Goal: Task Accomplishment & Management: Use online tool/utility

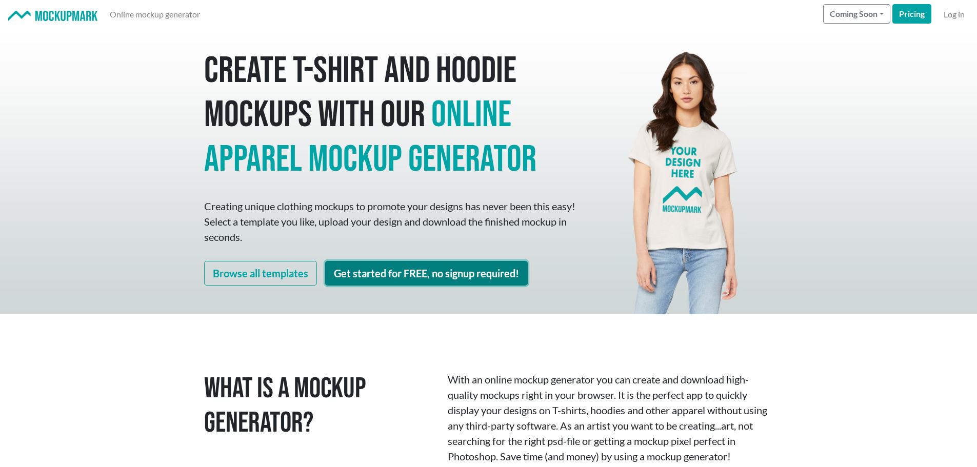
click at [453, 269] on link "Get started for FREE, no signup required!" at bounding box center [426, 273] width 203 height 25
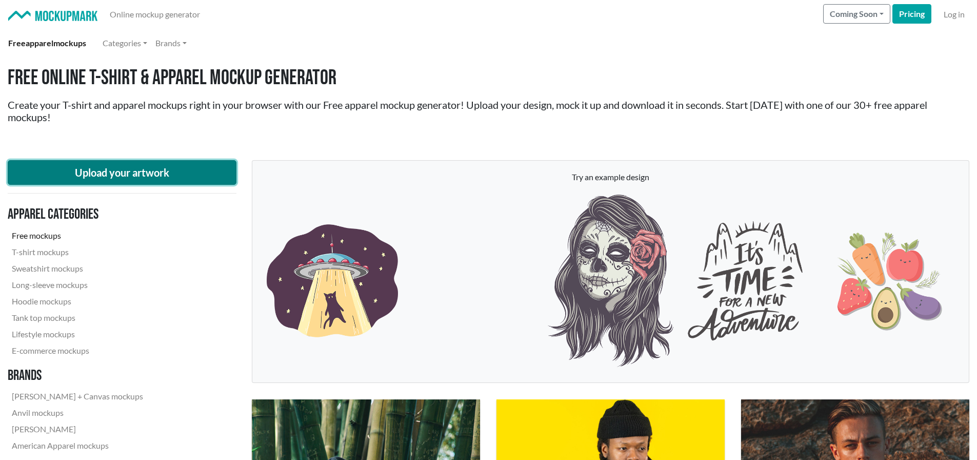
click at [146, 169] on button "Upload your artwork" at bounding box center [122, 172] width 229 height 25
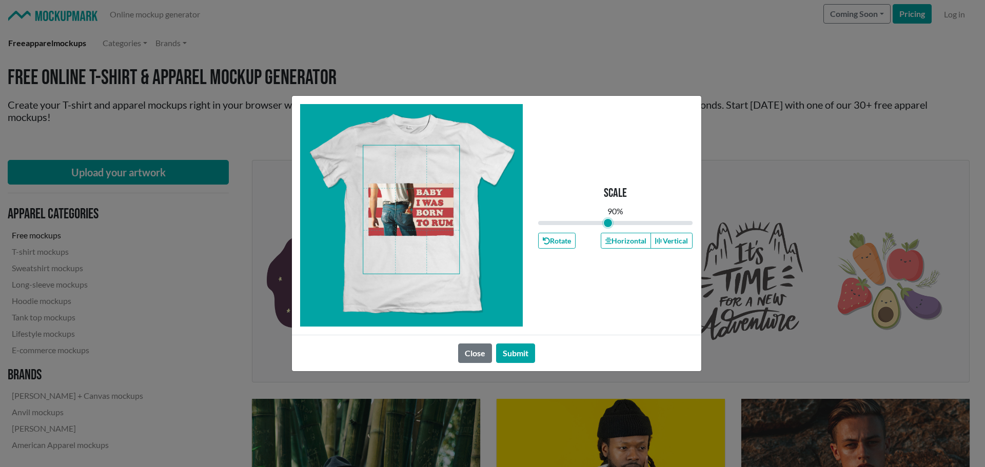
drag, startPoint x: 614, startPoint y: 222, endPoint x: 607, endPoint y: 223, distance: 6.7
type input "0.9"
click at [607, 223] on input "range" at bounding box center [615, 223] width 155 height 11
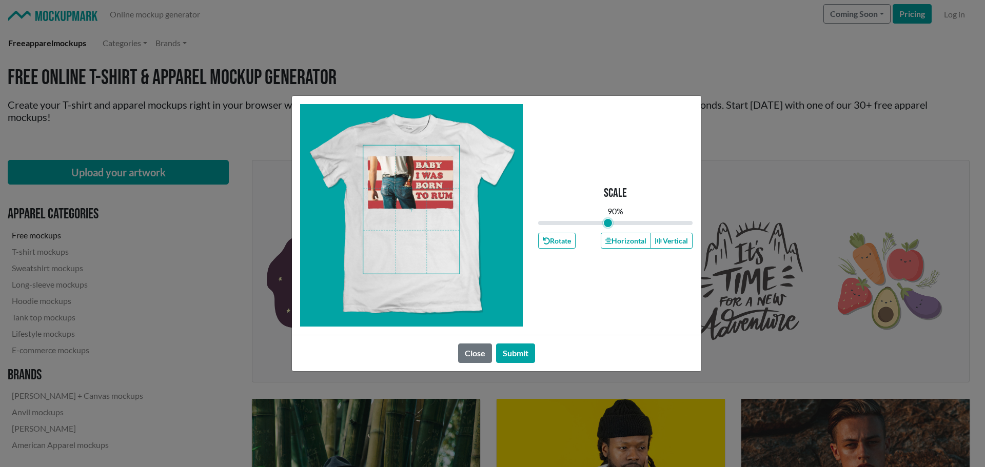
click at [424, 187] on span at bounding box center [411, 210] width 96 height 128
click at [627, 244] on button "Horizontal" at bounding box center [626, 241] width 50 height 16
click at [521, 351] on button "Submit" at bounding box center [515, 353] width 39 height 19
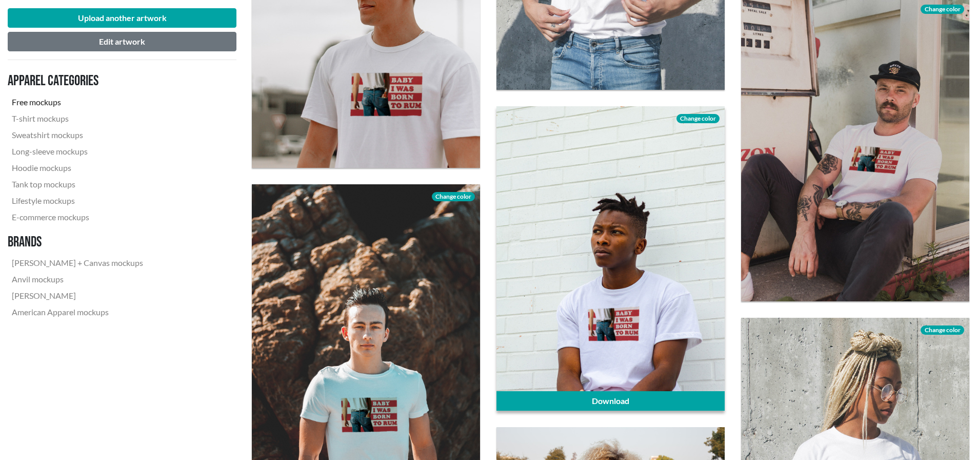
scroll to position [1026, 0]
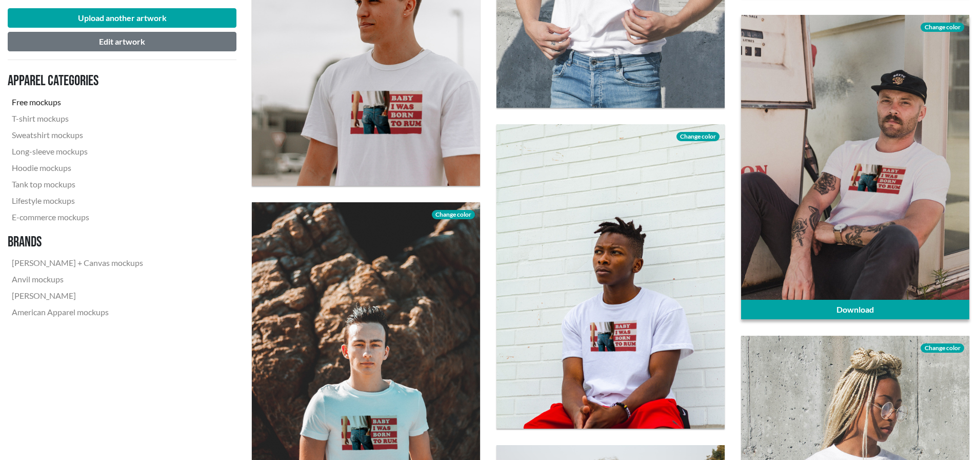
click at [947, 30] on span "Change color" at bounding box center [942, 27] width 43 height 9
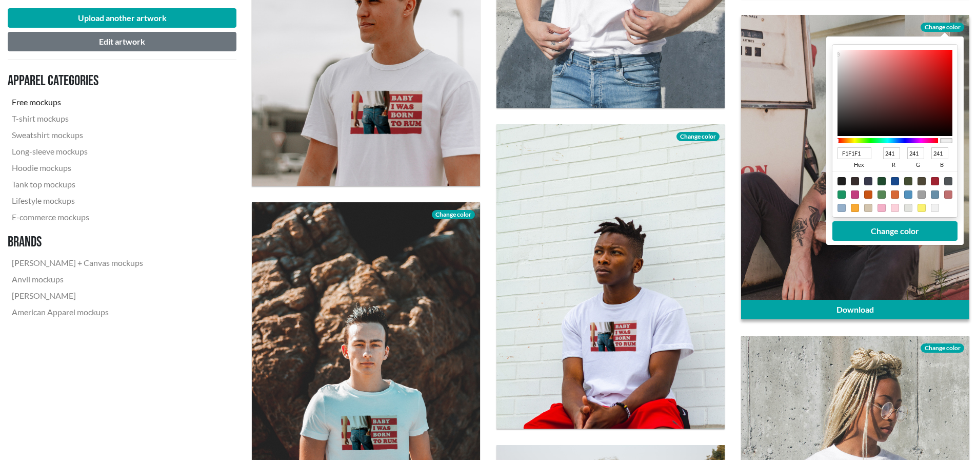
drag, startPoint x: 842, startPoint y: 182, endPoint x: 846, endPoint y: 188, distance: 7.4
click at [843, 182] on div at bounding box center [842, 181] width 8 height 8
type input "1F1F1F"
type input "31"
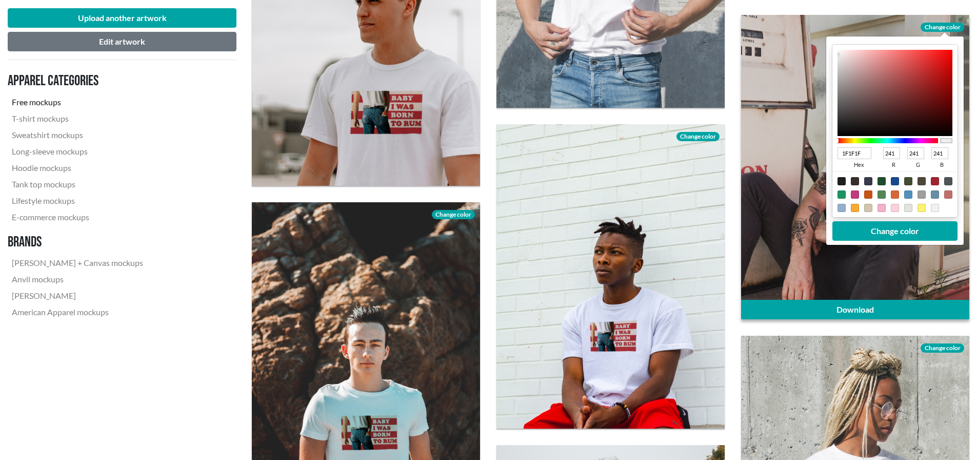
type input "31"
click at [874, 229] on button "Change color" at bounding box center [895, 230] width 125 height 19
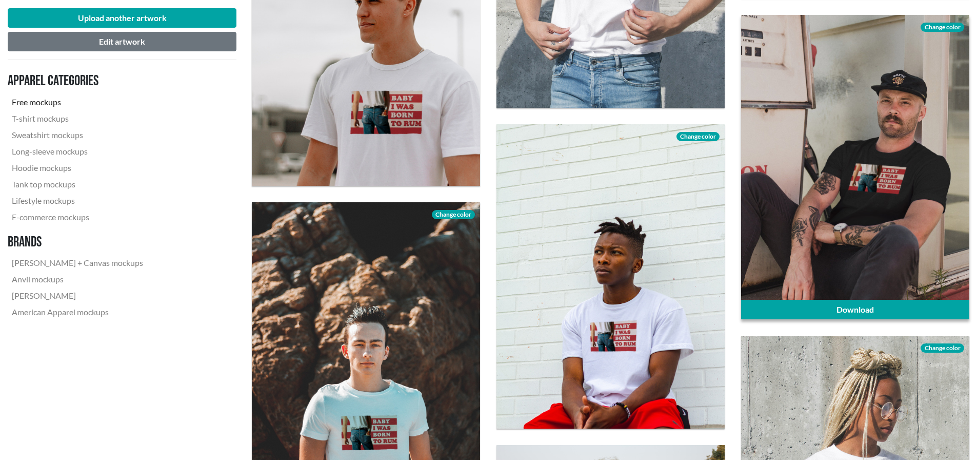
click at [948, 25] on span "Change color" at bounding box center [942, 27] width 43 height 9
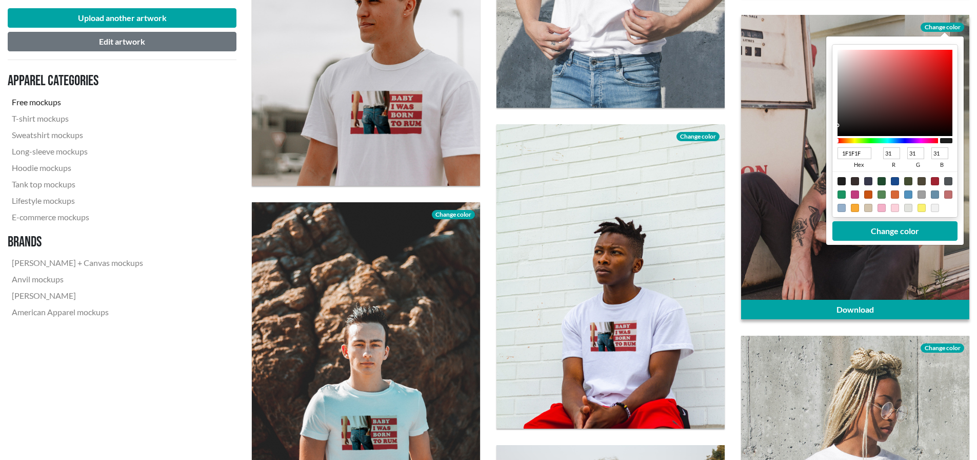
click at [932, 181] on div at bounding box center [935, 181] width 8 height 8
type input "A02331"
type input "160"
type input "35"
type input "49"
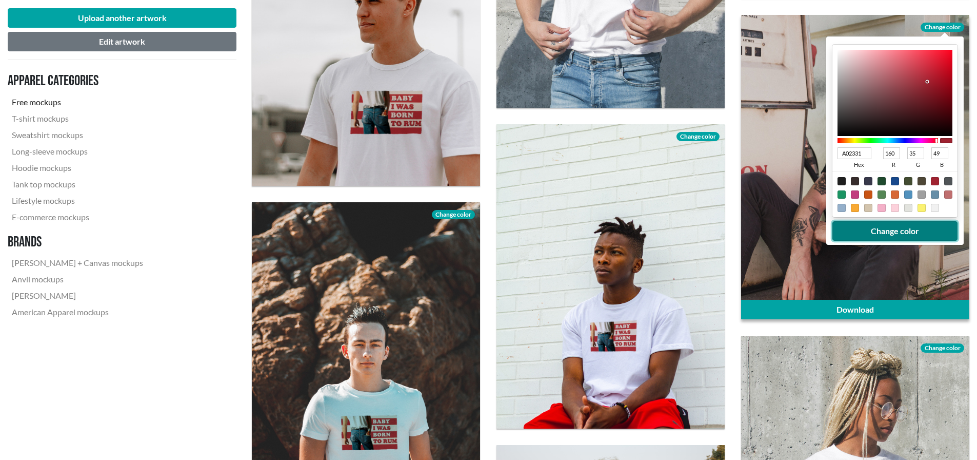
click at [901, 231] on button "Change color" at bounding box center [895, 230] width 125 height 19
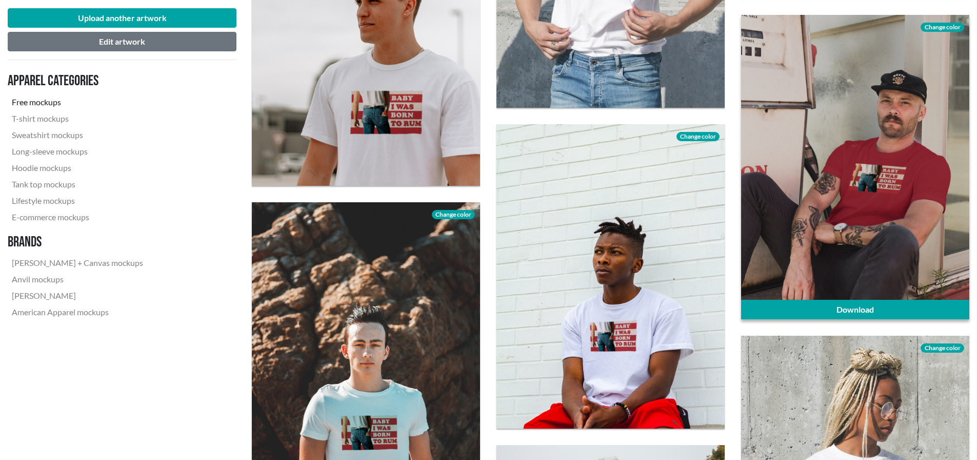
click at [950, 25] on span "Change color" at bounding box center [942, 27] width 43 height 9
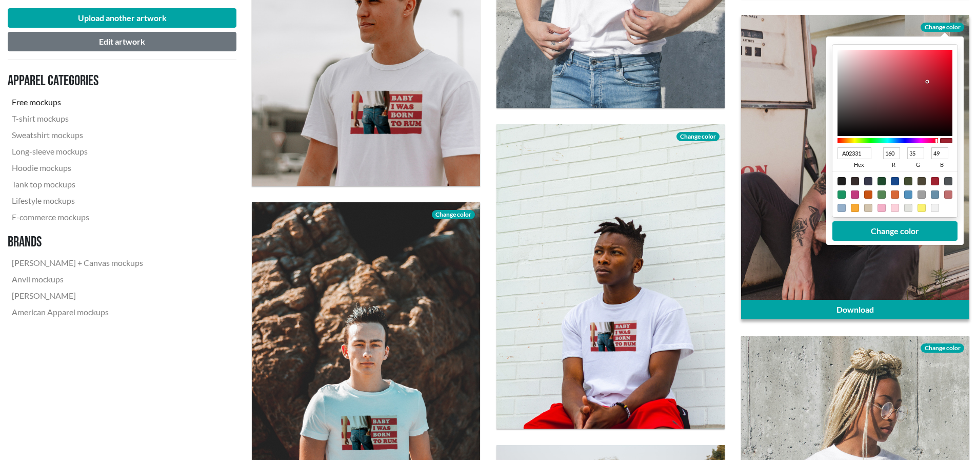
click at [868, 181] on div at bounding box center [868, 181] width 8 height 8
type input "37384A"
type input "55"
type input "56"
type input "74"
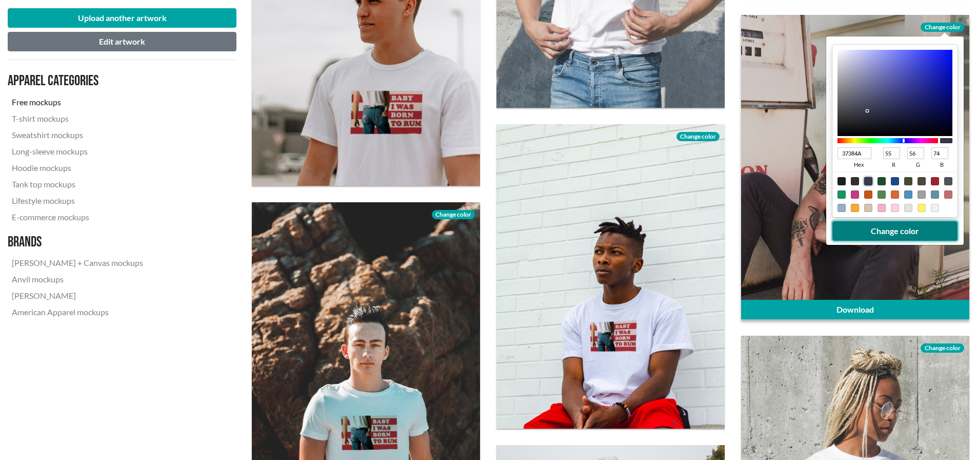
click at [896, 230] on button "Change color" at bounding box center [895, 230] width 125 height 19
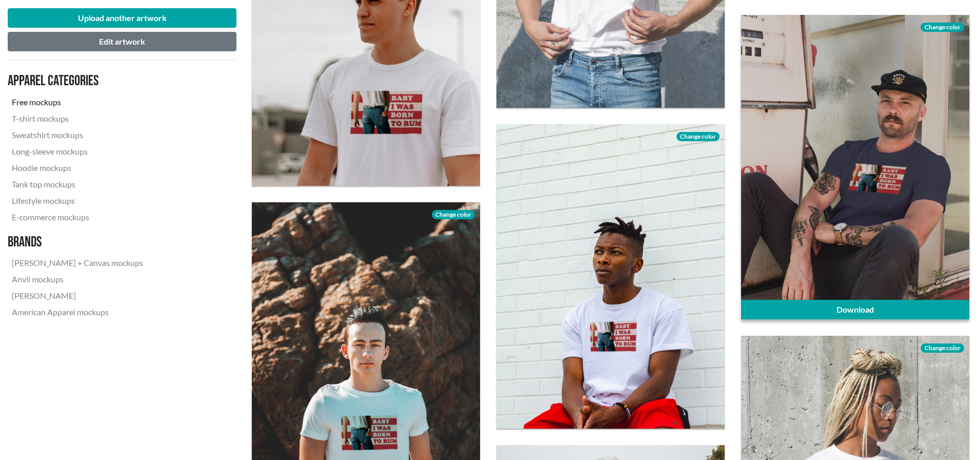
click at [947, 25] on span "Change color" at bounding box center [942, 27] width 43 height 9
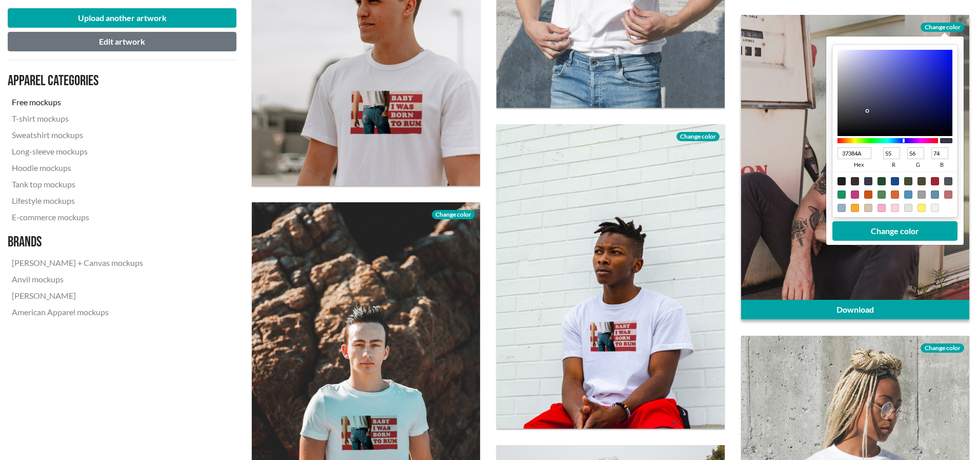
click at [842, 180] on div at bounding box center [842, 181] width 8 height 8
type input "1F1F1F"
type input "31"
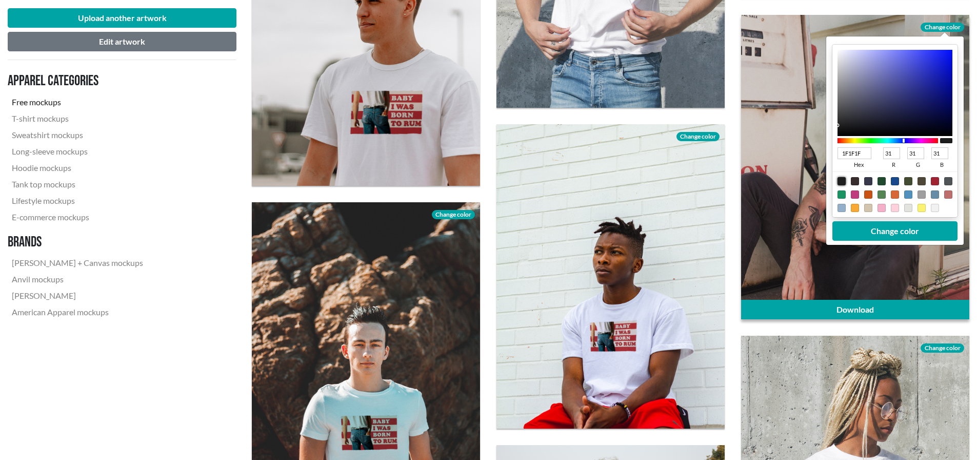
click at [773, 259] on div at bounding box center [855, 167] width 228 height 304
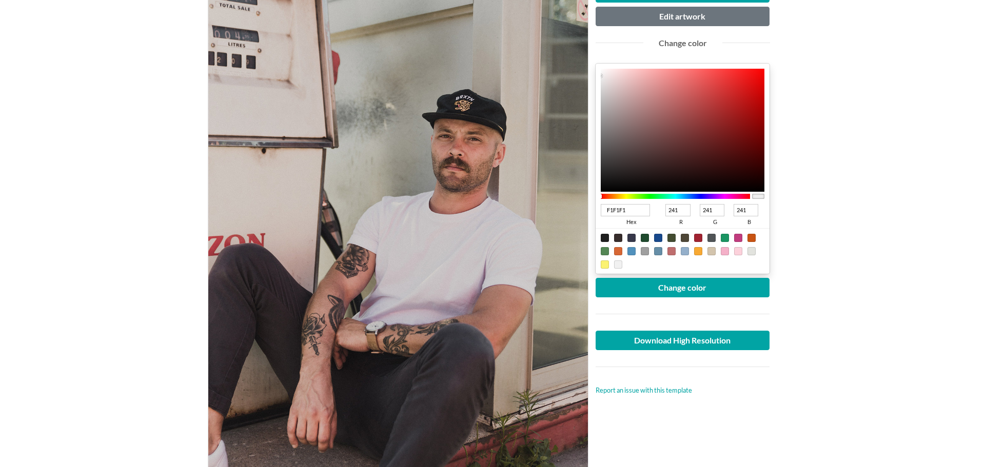
scroll to position [154, 0]
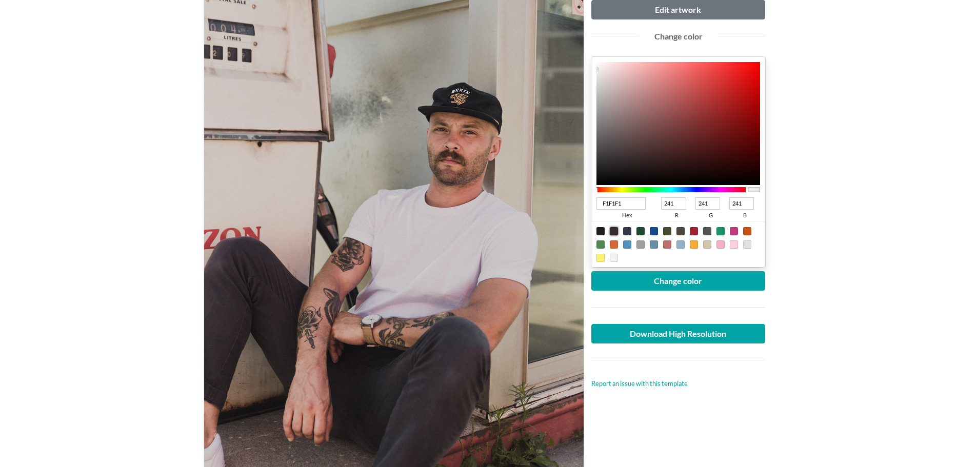
click at [617, 230] on div at bounding box center [614, 231] width 8 height 8
type input "372D2C"
type input "55"
type input "45"
type input "44"
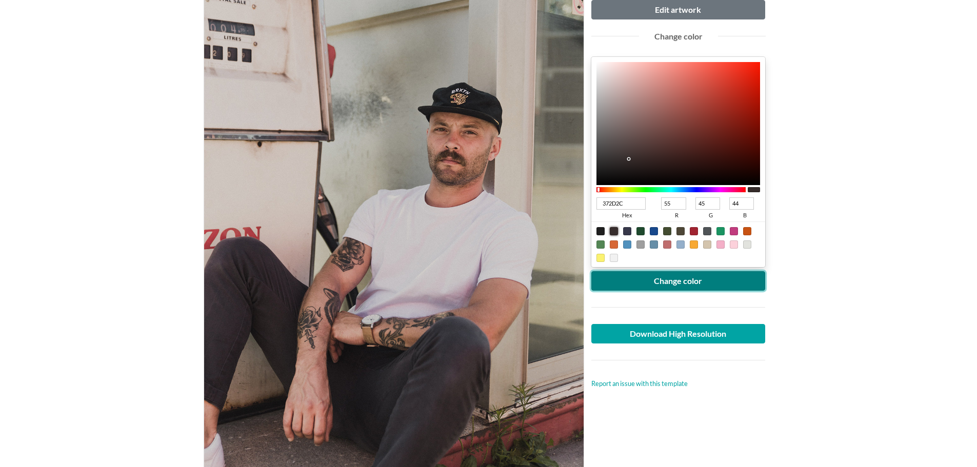
click at [666, 279] on button "Change color" at bounding box center [678, 280] width 174 height 19
click at [708, 230] on div at bounding box center [707, 231] width 8 height 8
type input "505457"
type input "80"
type input "84"
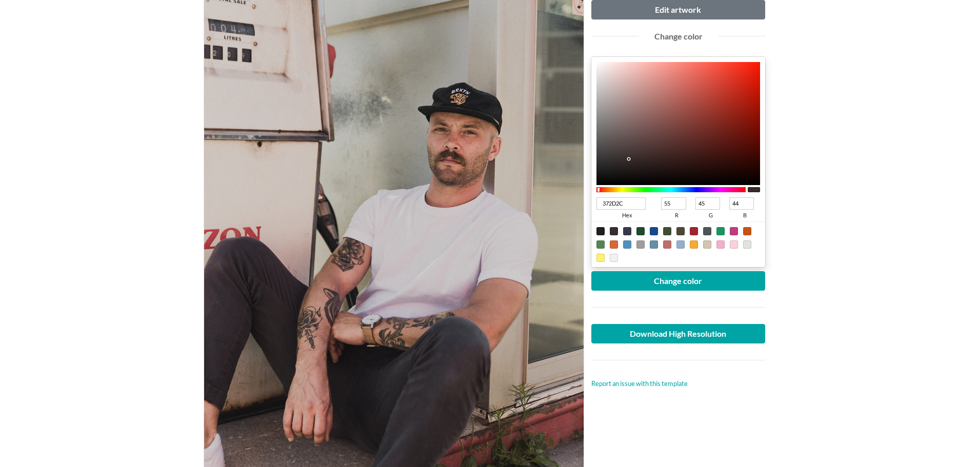
type input "87"
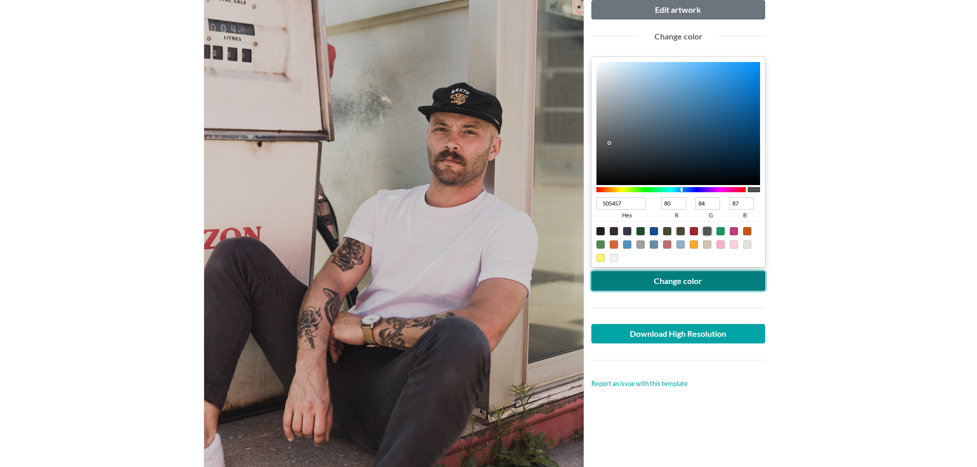
click at [683, 279] on button "Change color" at bounding box center [678, 280] width 174 height 19
click at [655, 230] on div at bounding box center [654, 231] width 8 height 8
type input "18498C"
type input "24"
type input "73"
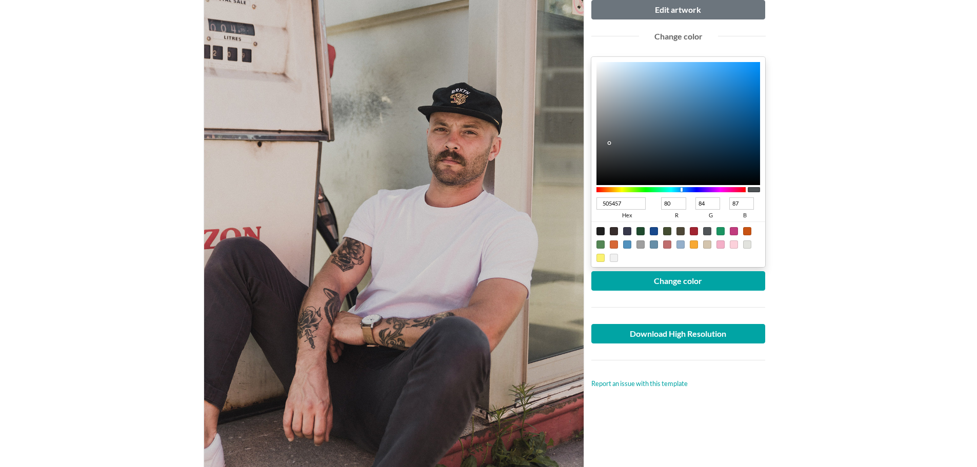
type input "140"
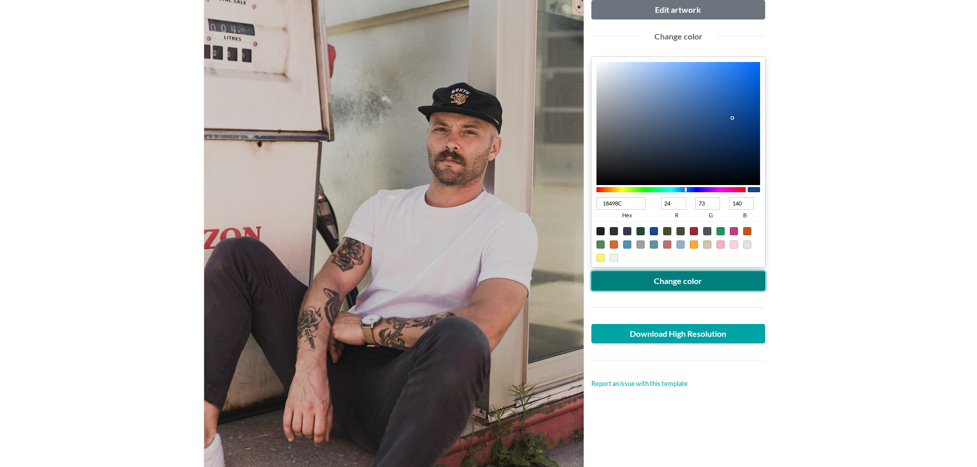
click at [681, 279] on button "Change color" at bounding box center [678, 280] width 174 height 19
click at [599, 231] on div at bounding box center [601, 231] width 8 height 8
type input "1F1F1F"
type input "31"
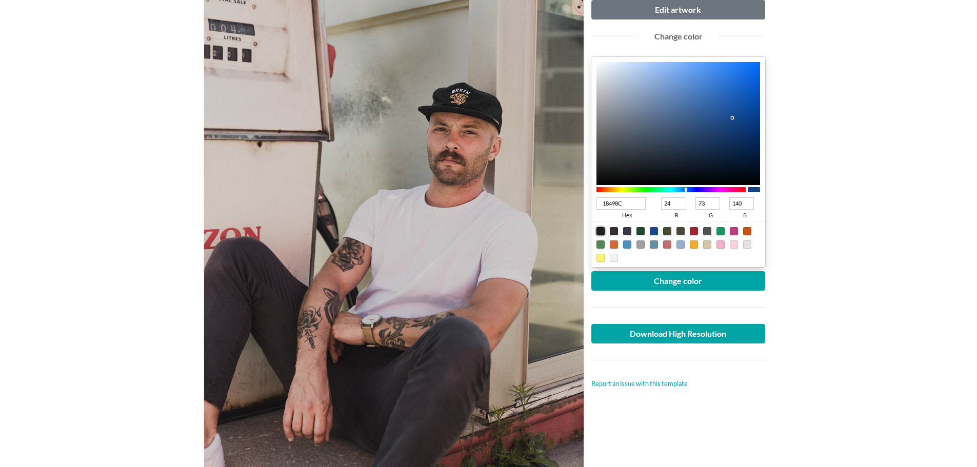
type input "31"
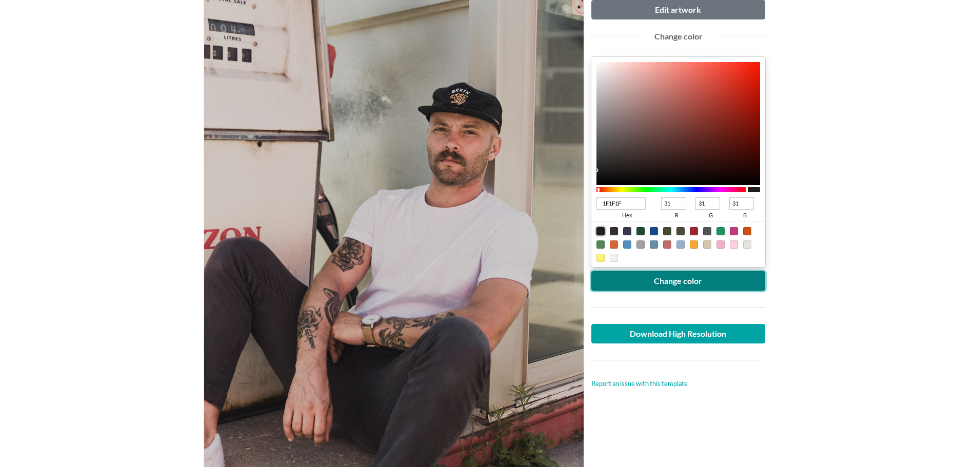
click at [665, 285] on button "Change color" at bounding box center [678, 280] width 174 height 19
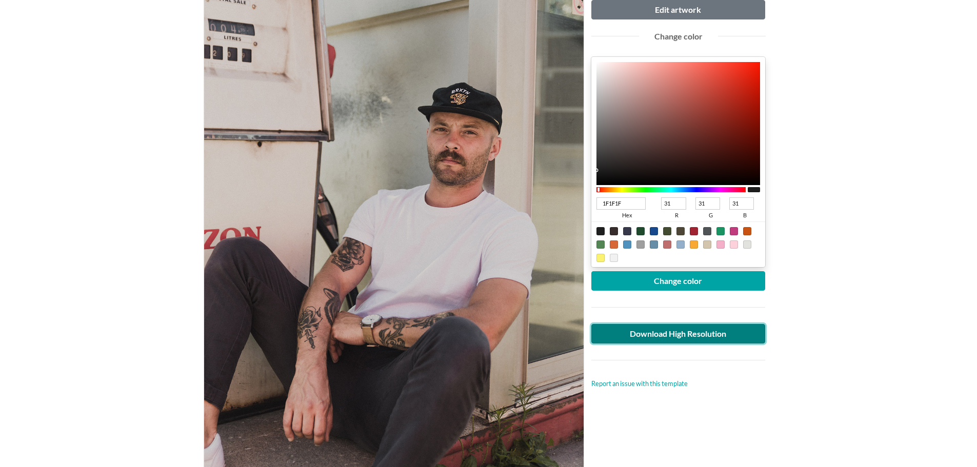
click at [673, 331] on link "Download High Resolution" at bounding box center [678, 333] width 174 height 19
